Goal: Navigation & Orientation: Find specific page/section

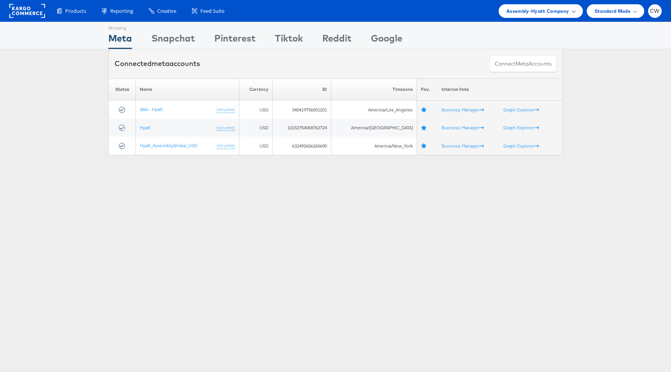
click at [523, 15] on span "Assembly-Hyatt Company" at bounding box center [537, 11] width 63 height 8
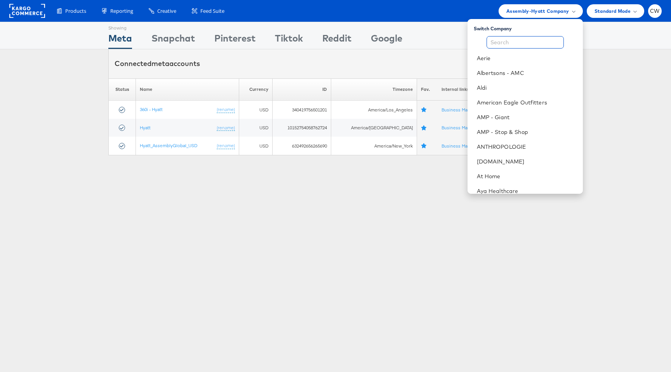
click at [516, 43] on input "text" at bounding box center [524, 42] width 77 height 12
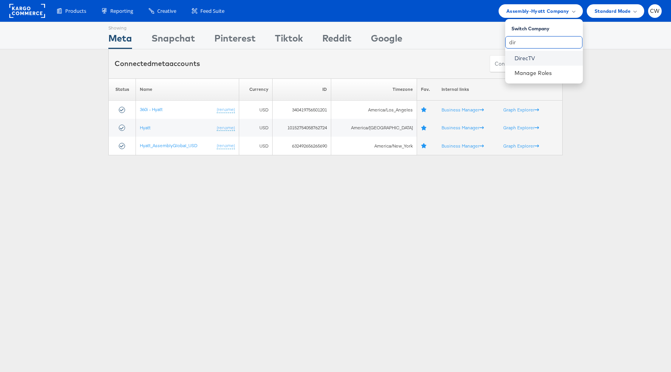
type input "dir"
click at [527, 59] on link "DirecTV" at bounding box center [545, 58] width 62 height 8
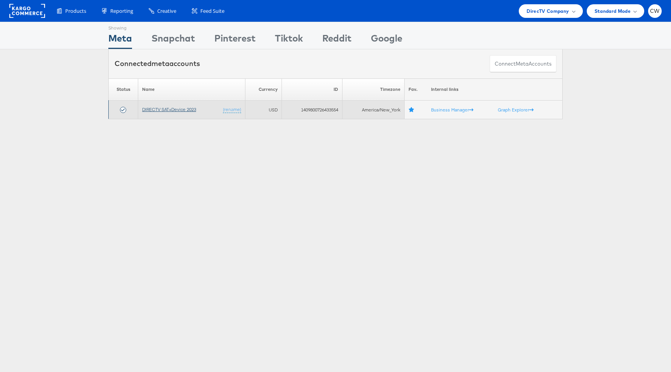
click at [161, 110] on link "DIRECTV SAT+Device 2023" at bounding box center [169, 109] width 54 height 6
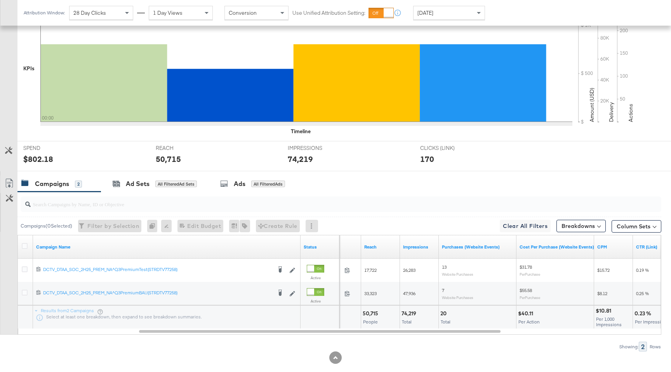
scroll to position [211, 0]
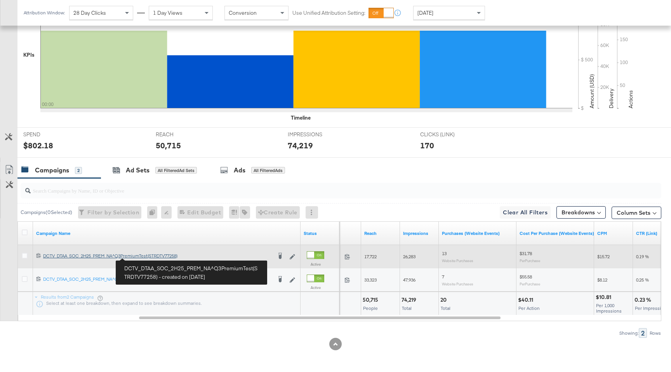
click at [145, 257] on div "DCTV_DTAA_SOC_2H25_PREM_NA^Q3PremiumTest(STRDTV77258) DCTV_DTAA_SOC_2H25_PREM_N…" at bounding box center [157, 256] width 229 height 6
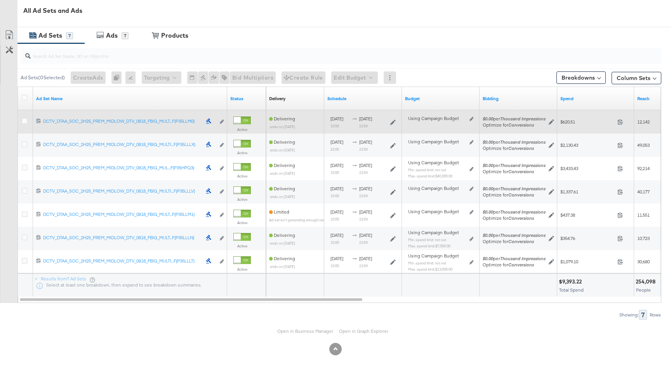
scroll to position [361, 0]
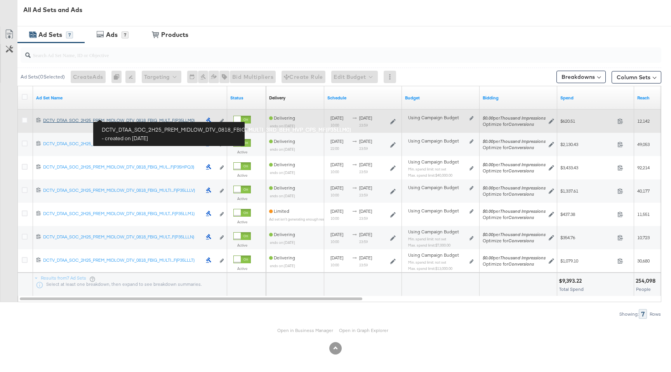
click at [159, 119] on div "DCTV_DTAA_SOC_2H25_PREM_MIDLOW_DTV_0818_FBIG_MULTI_3RD_BEH_HVP_CPS_MF(P35LLM0) …" at bounding box center [122, 120] width 158 height 6
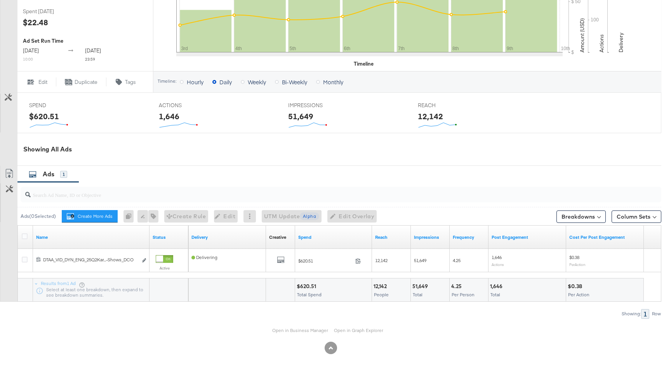
scroll to position [255, 0]
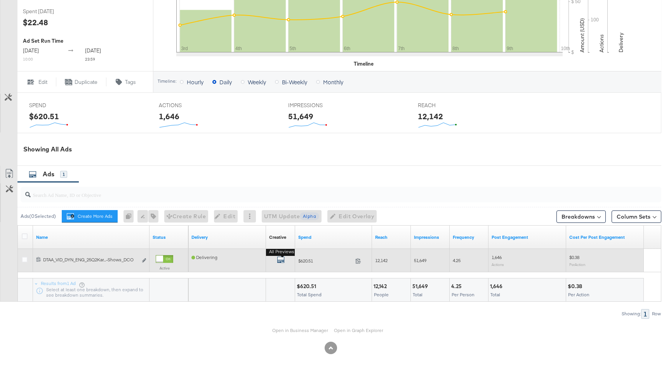
click at [281, 261] on icon "default" at bounding box center [281, 260] width 8 height 8
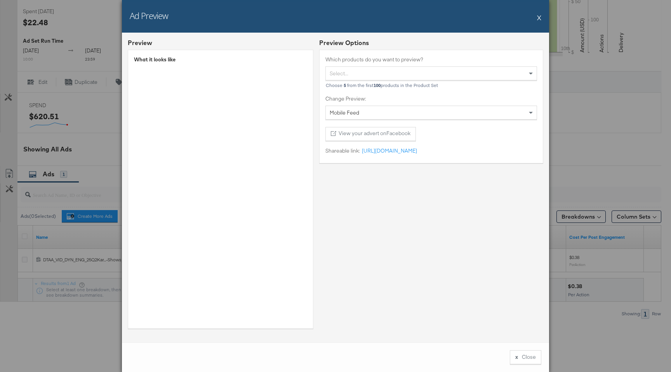
click at [539, 18] on button "X" at bounding box center [539, 18] width 4 height 16
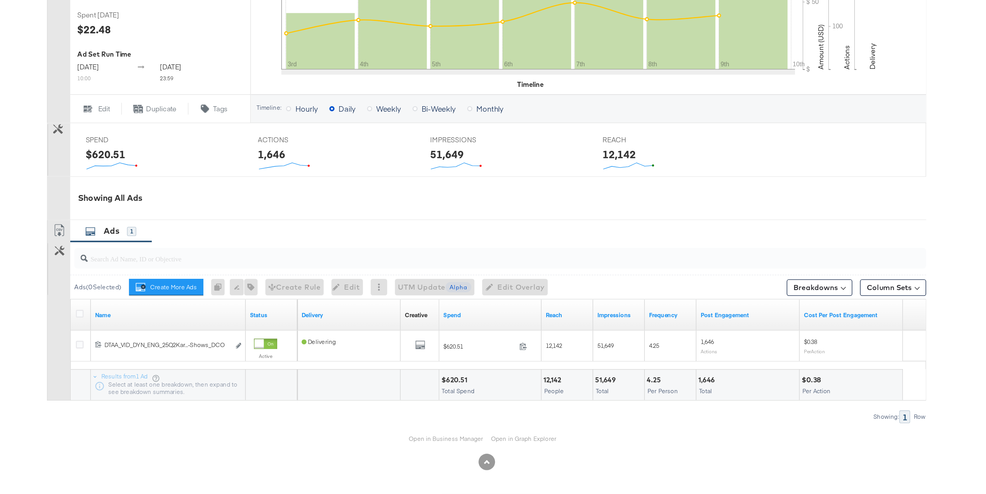
scroll to position [0, 0]
